Goal: Task Accomplishment & Management: Use online tool/utility

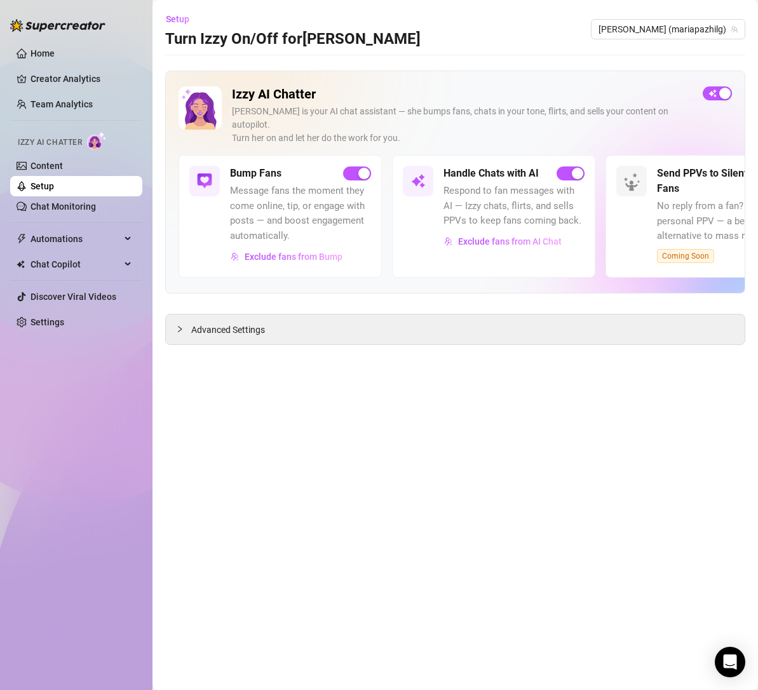
click at [50, 167] on link "Content" at bounding box center [46, 166] width 32 height 10
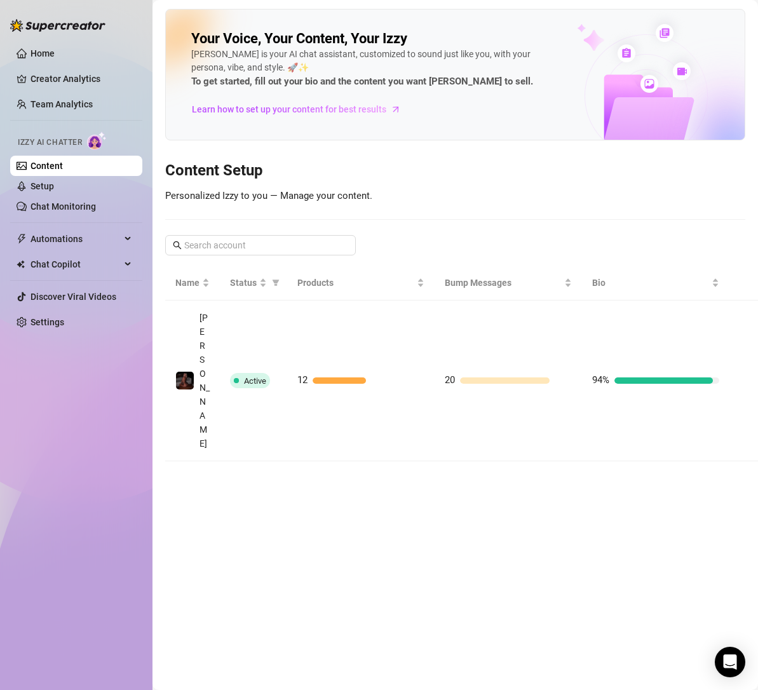
click at [55, 212] on link "Chat Monitoring" at bounding box center [62, 206] width 65 height 10
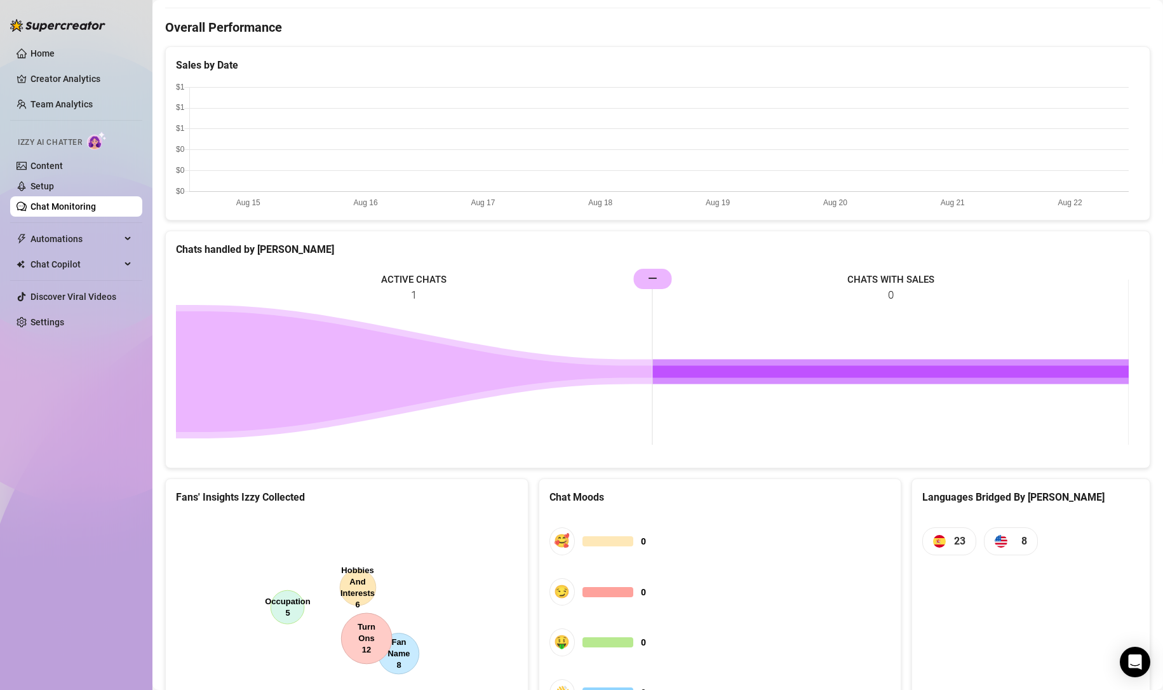
scroll to position [399, 0]
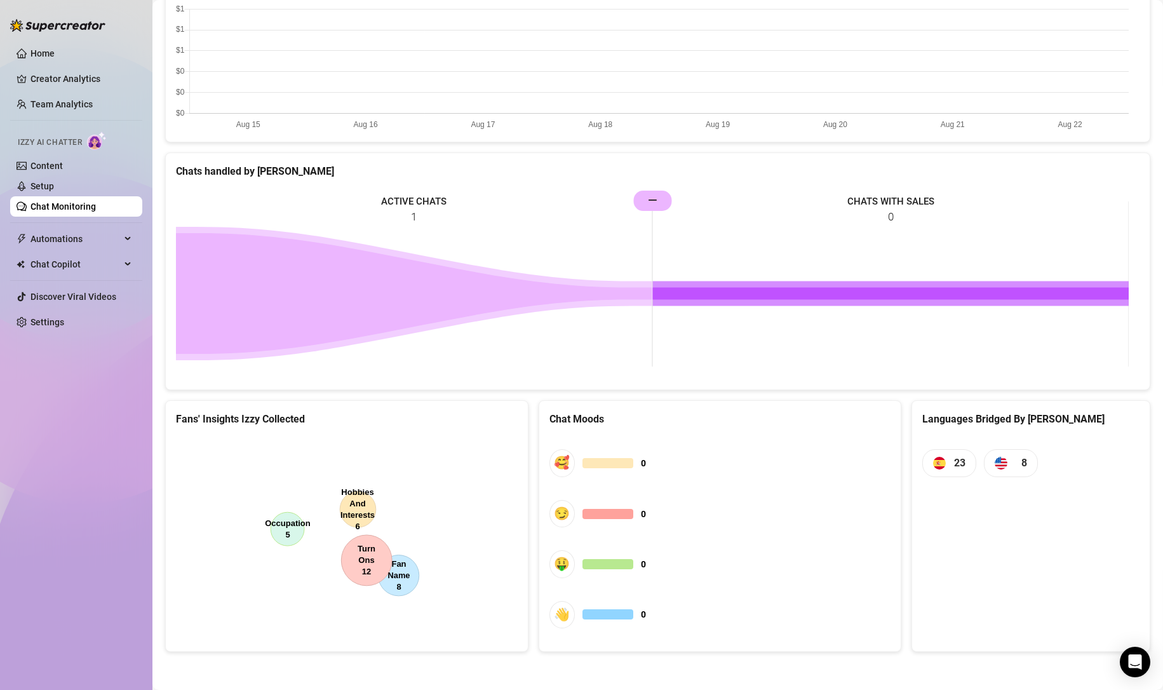
click at [357, 486] on canvas at bounding box center [344, 532] width 337 height 191
click at [417, 584] on canvas at bounding box center [344, 532] width 337 height 191
click at [264, 509] on canvas at bounding box center [344, 532] width 337 height 191
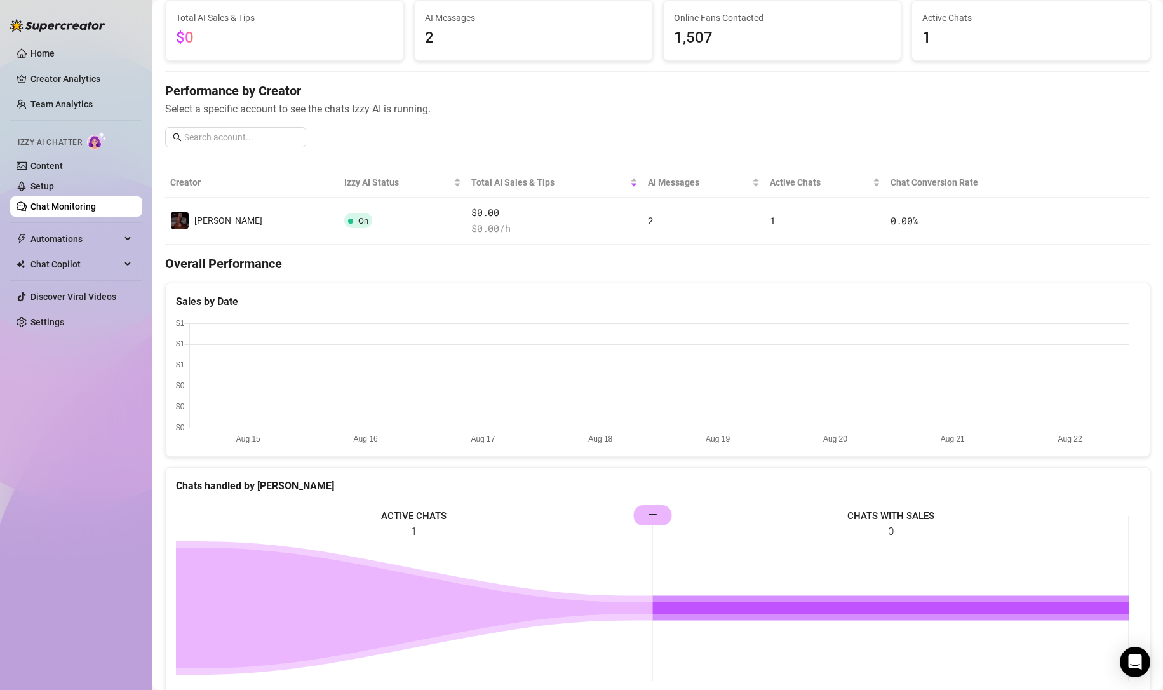
scroll to position [0, 0]
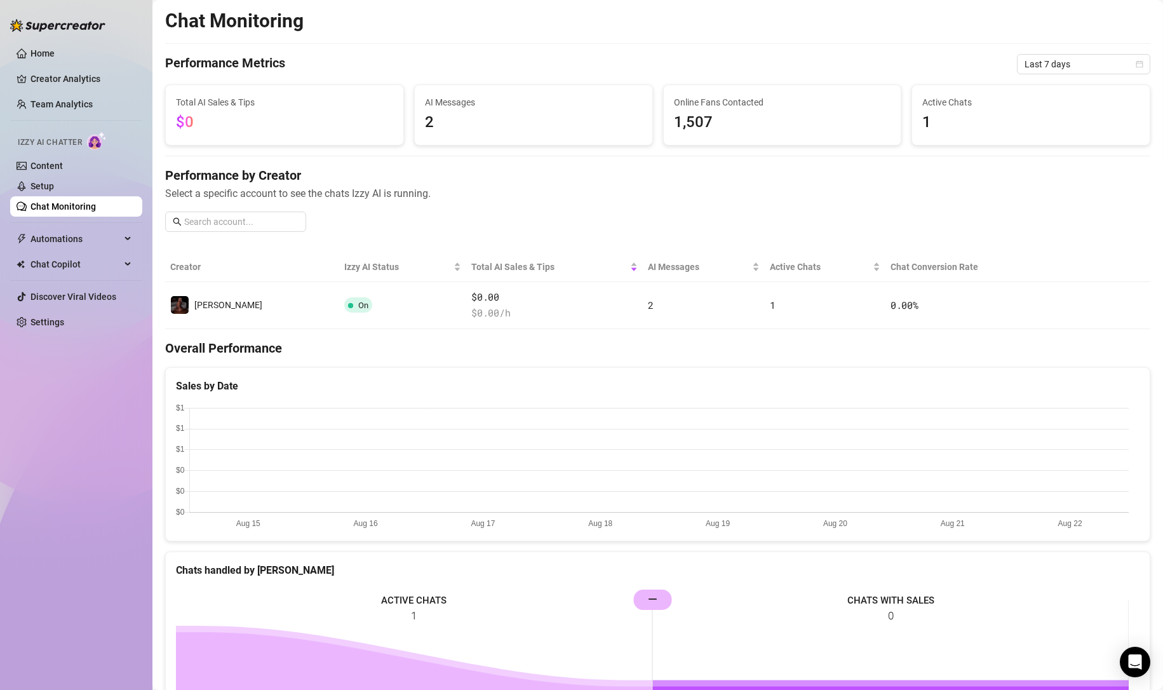
click at [757, 306] on icon "right" at bounding box center [1067, 305] width 9 height 9
